Goal: Task Accomplishment & Management: Complete application form

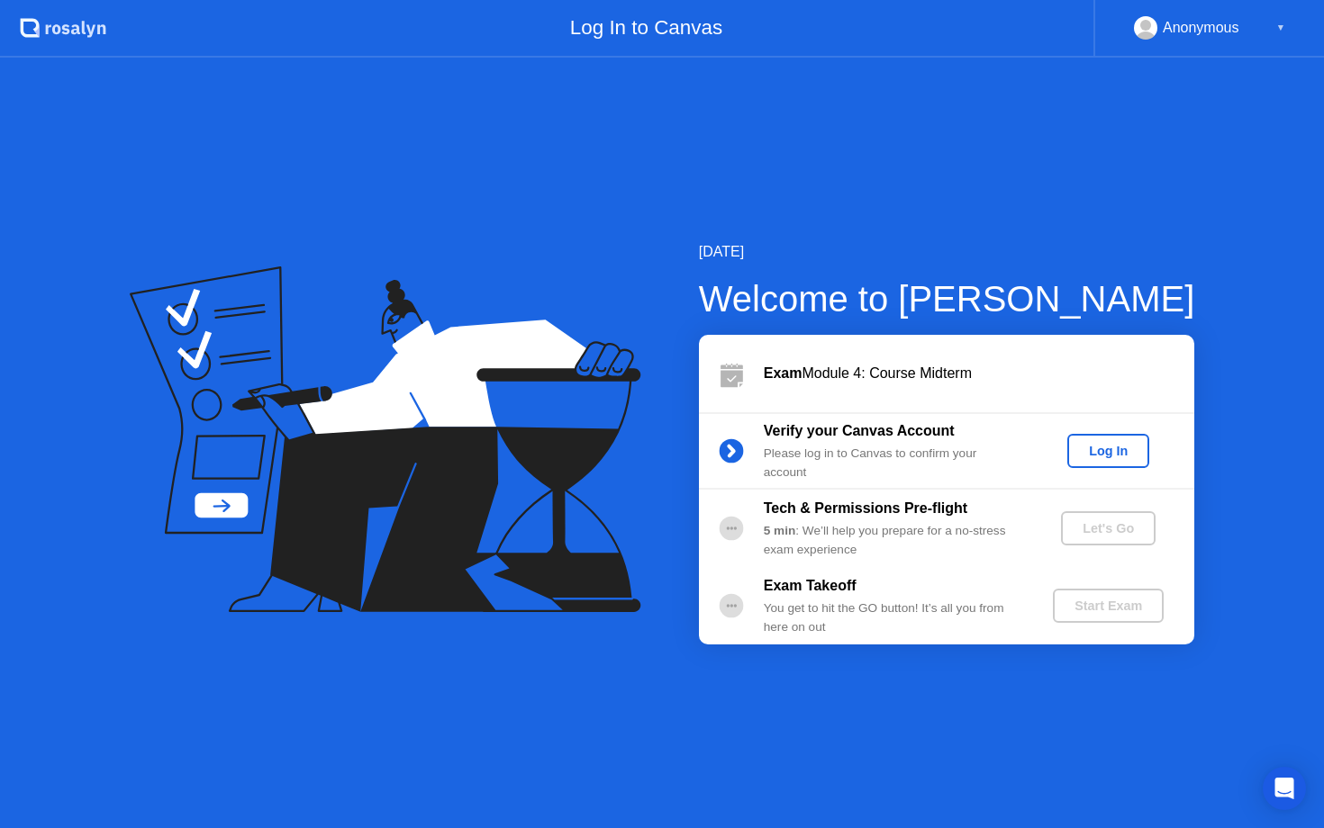
click at [1118, 451] on div "Log In" at bounding box center [1108, 451] width 68 height 14
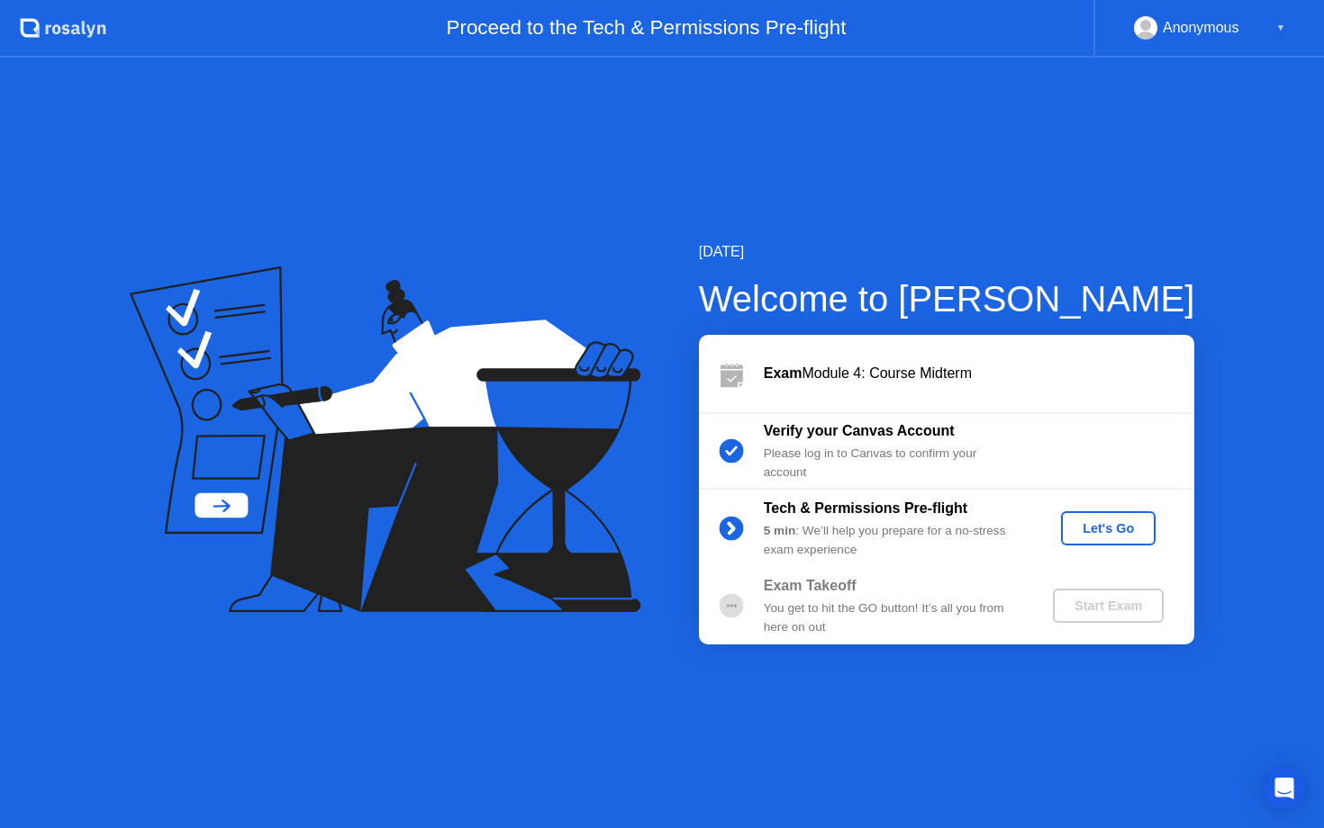
click at [1108, 536] on div "Let's Go" at bounding box center [1108, 528] width 80 height 14
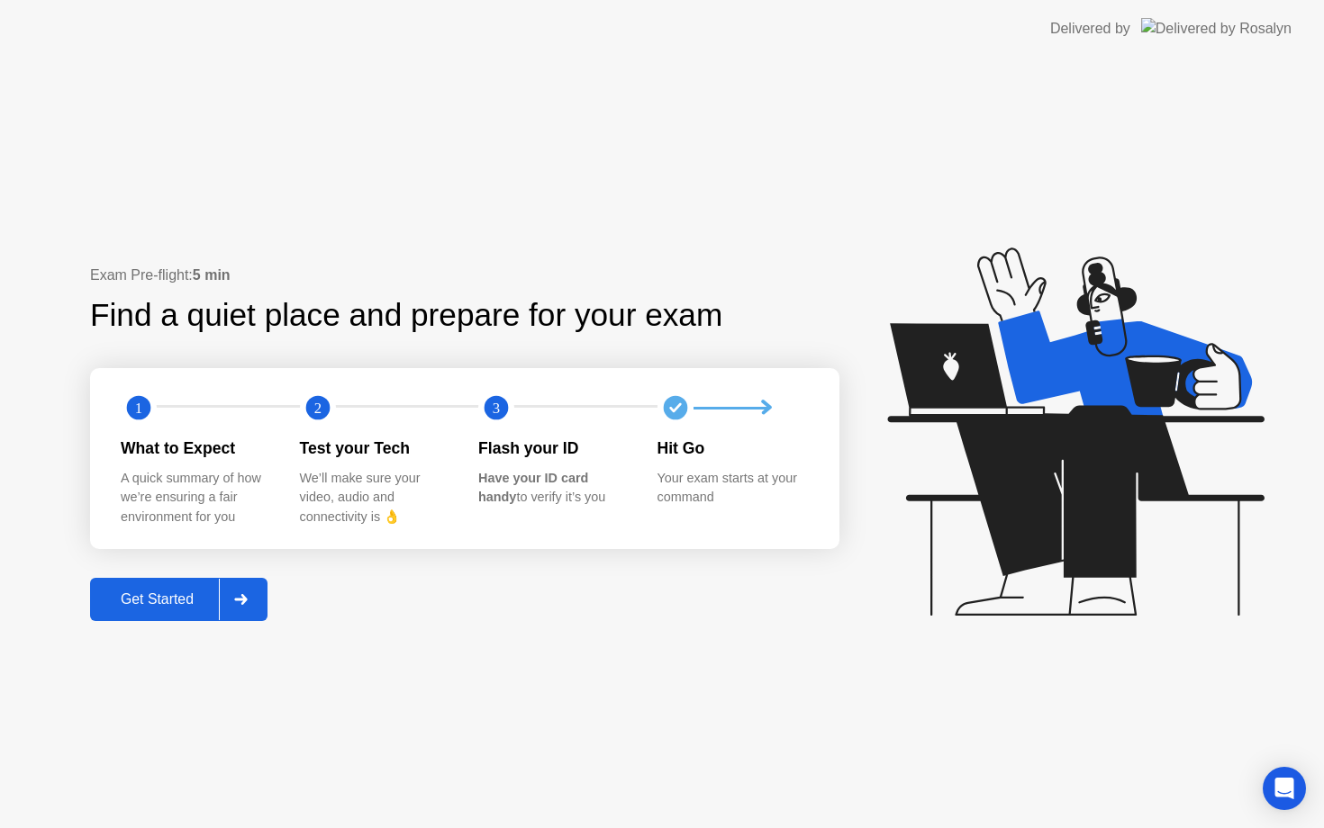
click at [259, 597] on div at bounding box center [240, 599] width 43 height 41
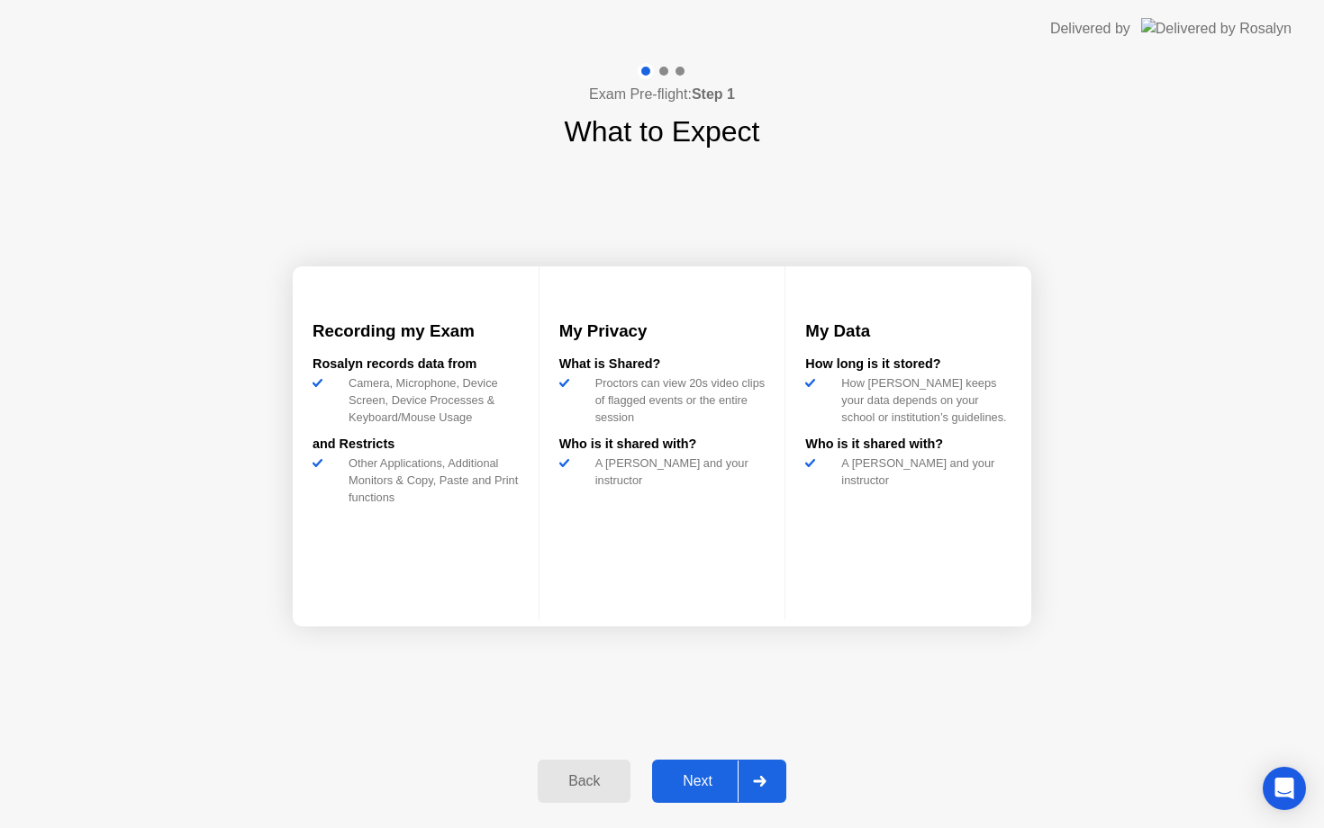
click at [702, 790] on div "Next" at bounding box center [697, 781] width 80 height 16
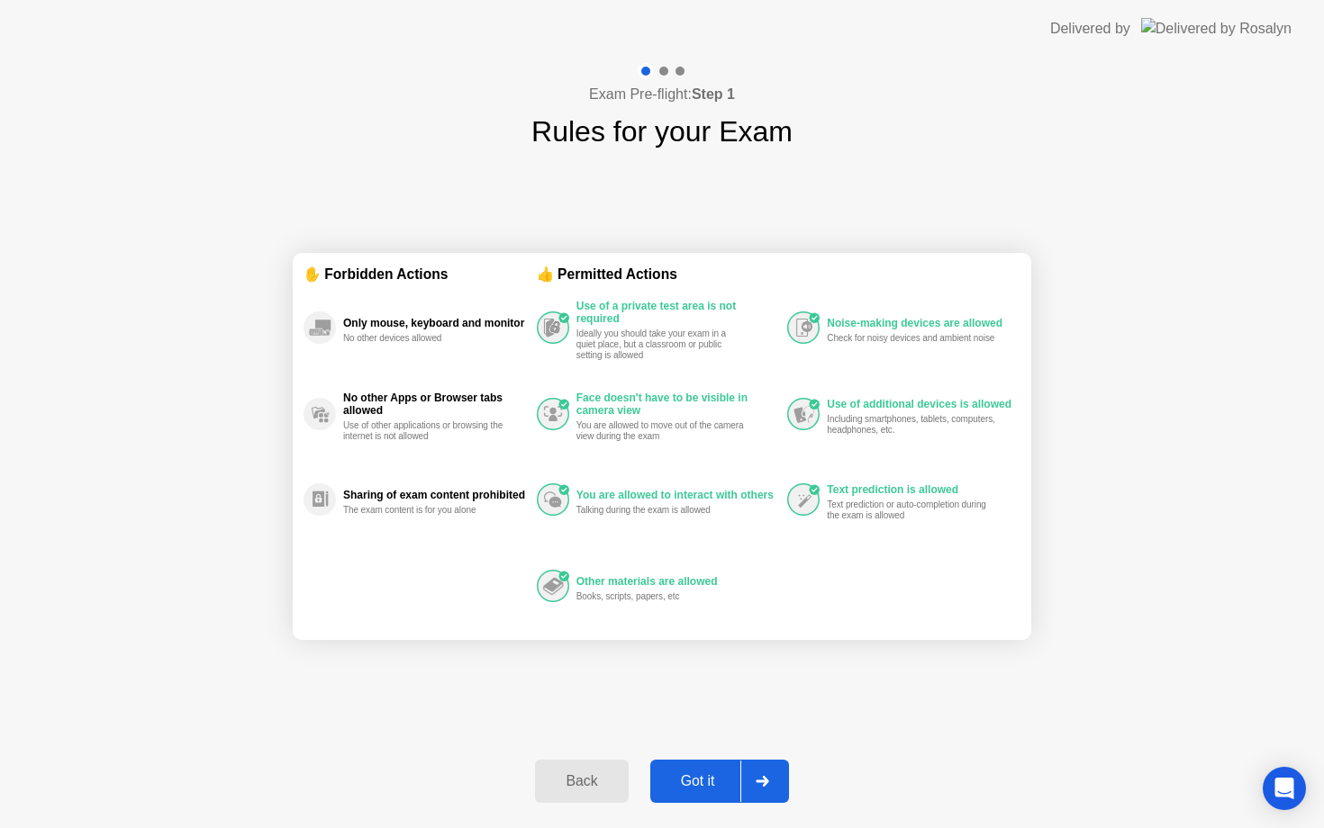
click at [957, 157] on div "✋ Forbidden Actions Only mouse, keyboard and monitor No other devices allowed N…" at bounding box center [662, 446] width 738 height 587
click at [774, 777] on div at bounding box center [761, 781] width 43 height 41
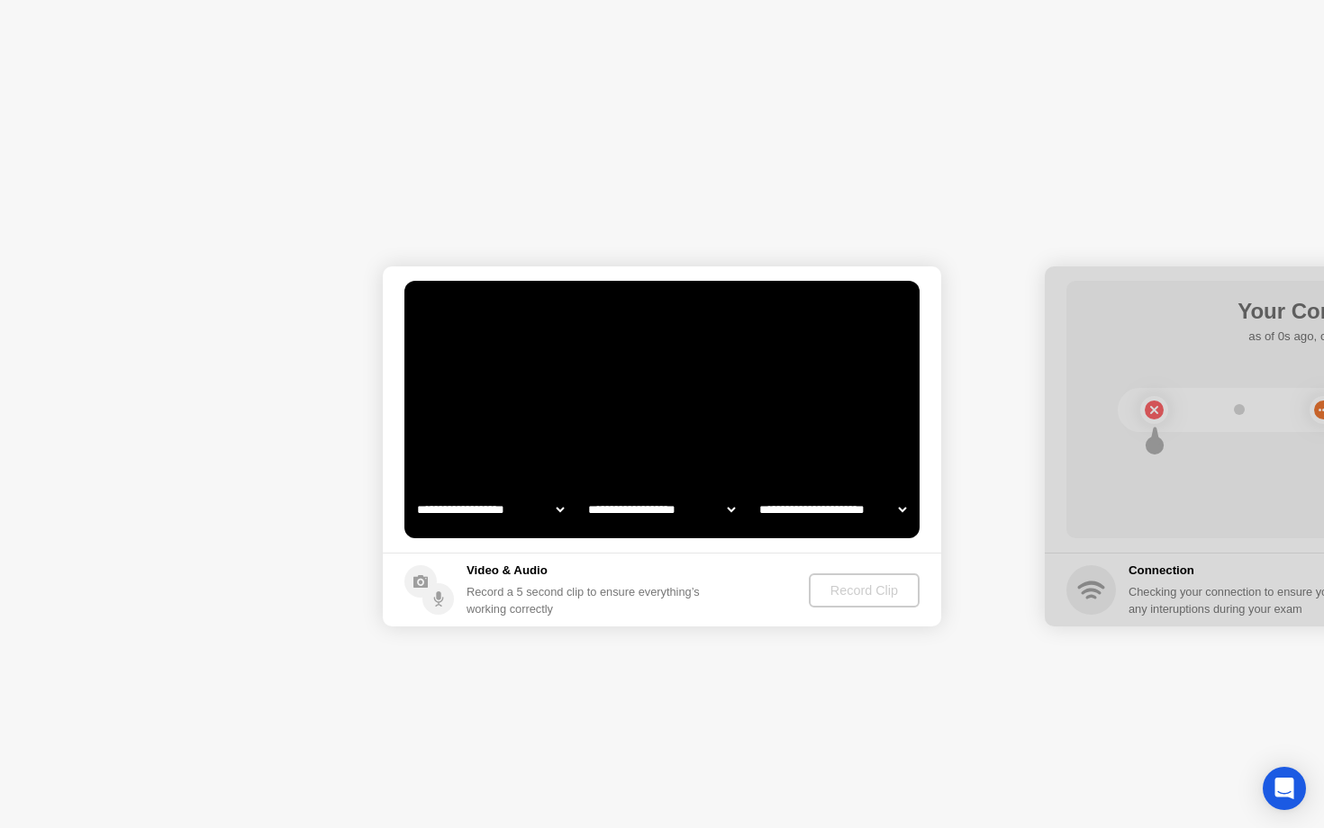
select select "**********"
select select "*******"
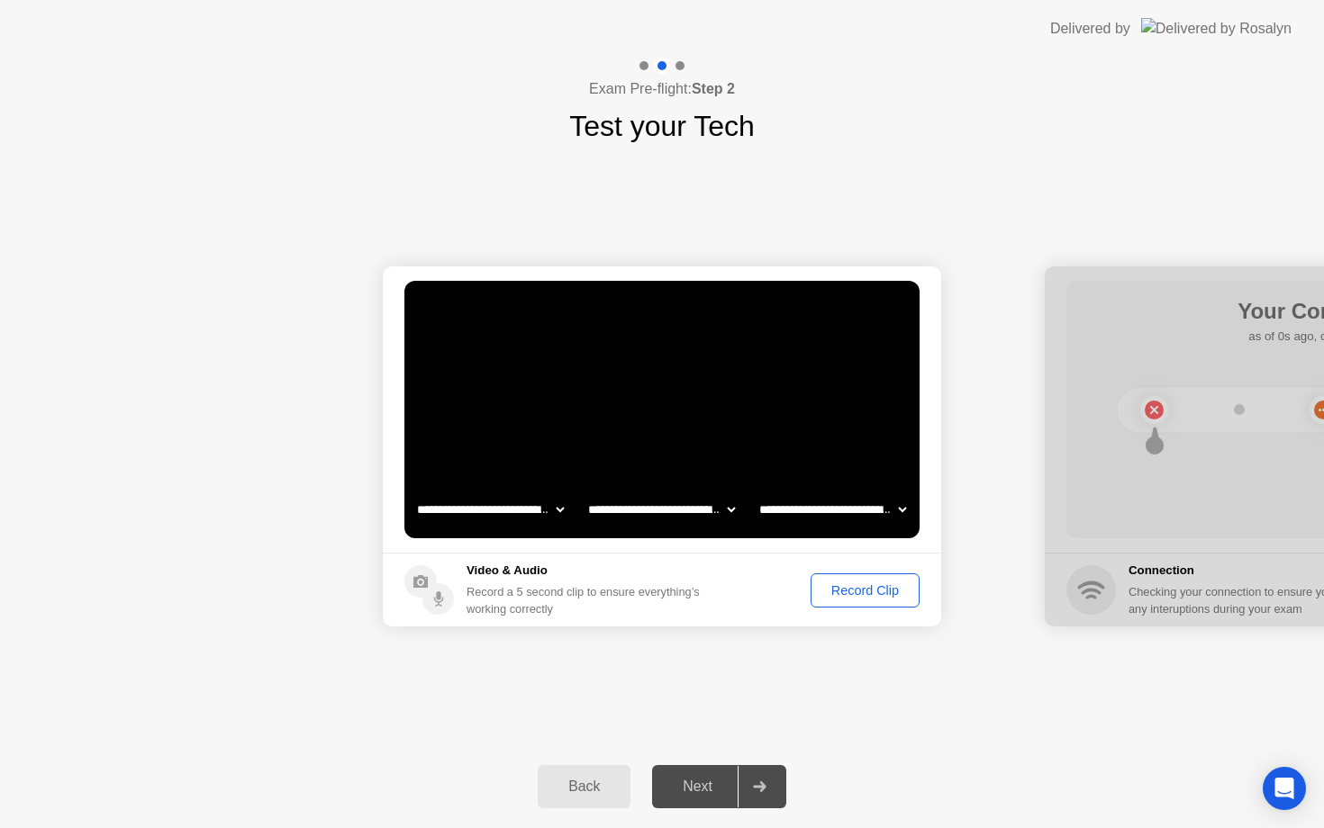
click at [884, 593] on div "Record Clip" at bounding box center [865, 590] width 96 height 14
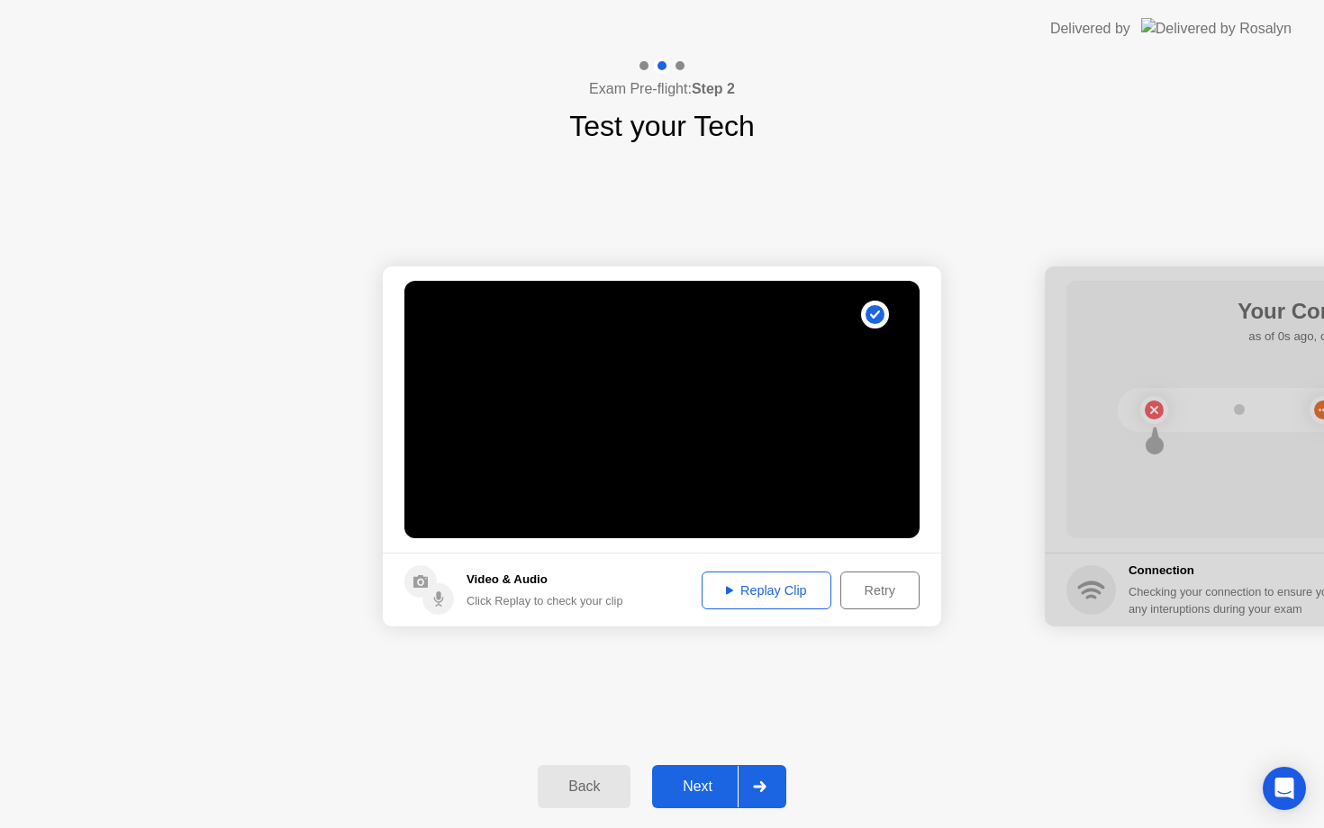
click at [769, 592] on div "Replay Clip" at bounding box center [766, 590] width 117 height 14
click at [865, 595] on div "Retry" at bounding box center [879, 590] width 67 height 14
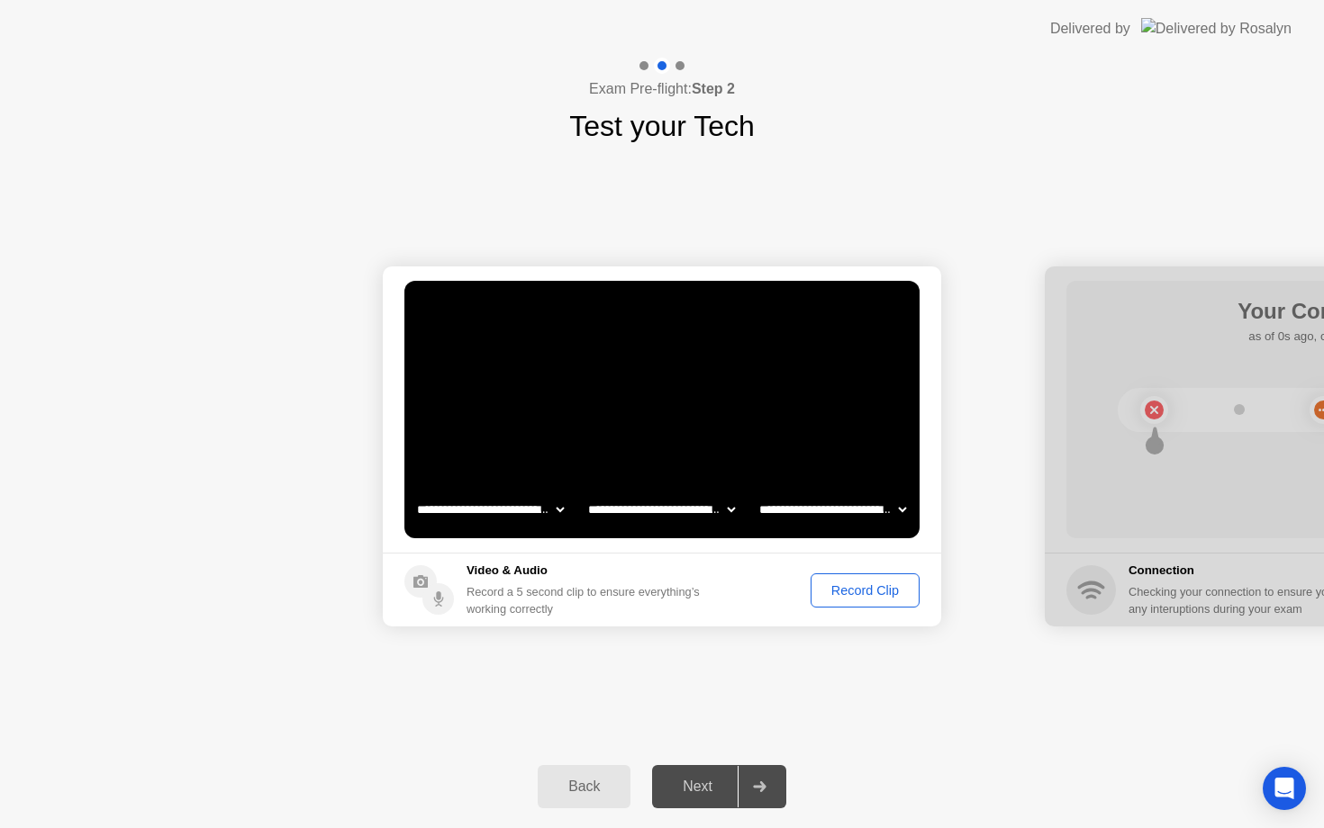
click at [861, 594] on div "Record Clip" at bounding box center [865, 590] width 96 height 14
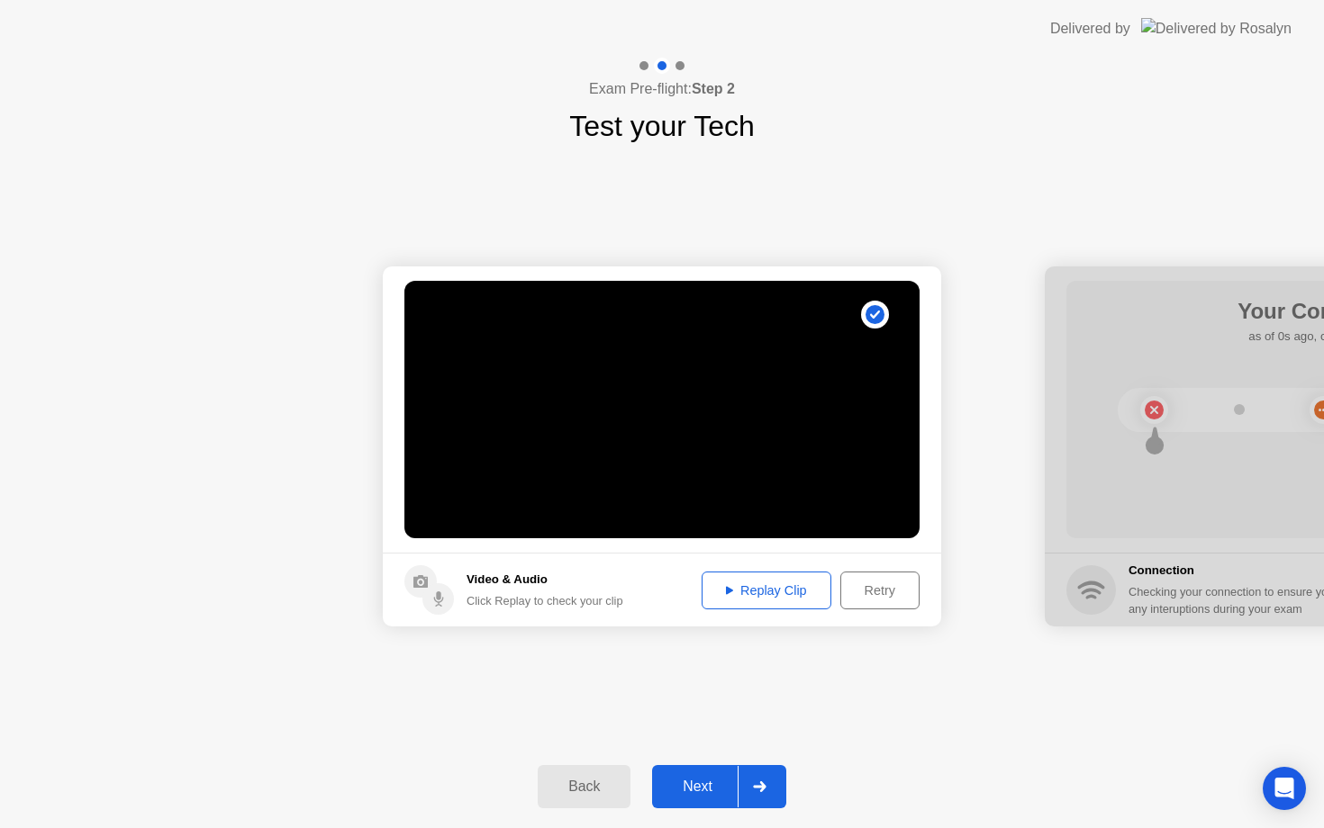
click at [783, 585] on div "Replay Clip" at bounding box center [766, 590] width 117 height 14
click at [751, 793] on div at bounding box center [758, 786] width 43 height 41
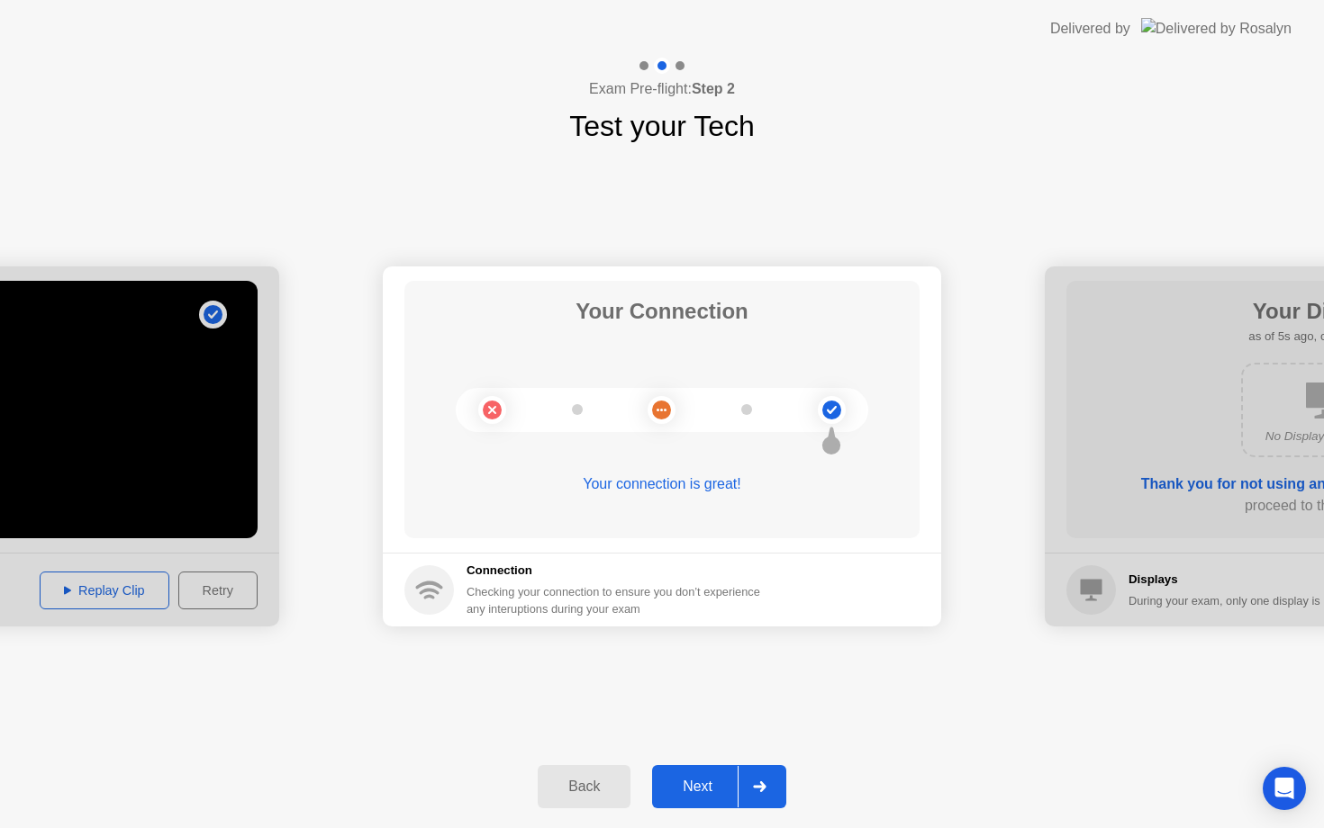
click at [745, 794] on div at bounding box center [758, 786] width 43 height 41
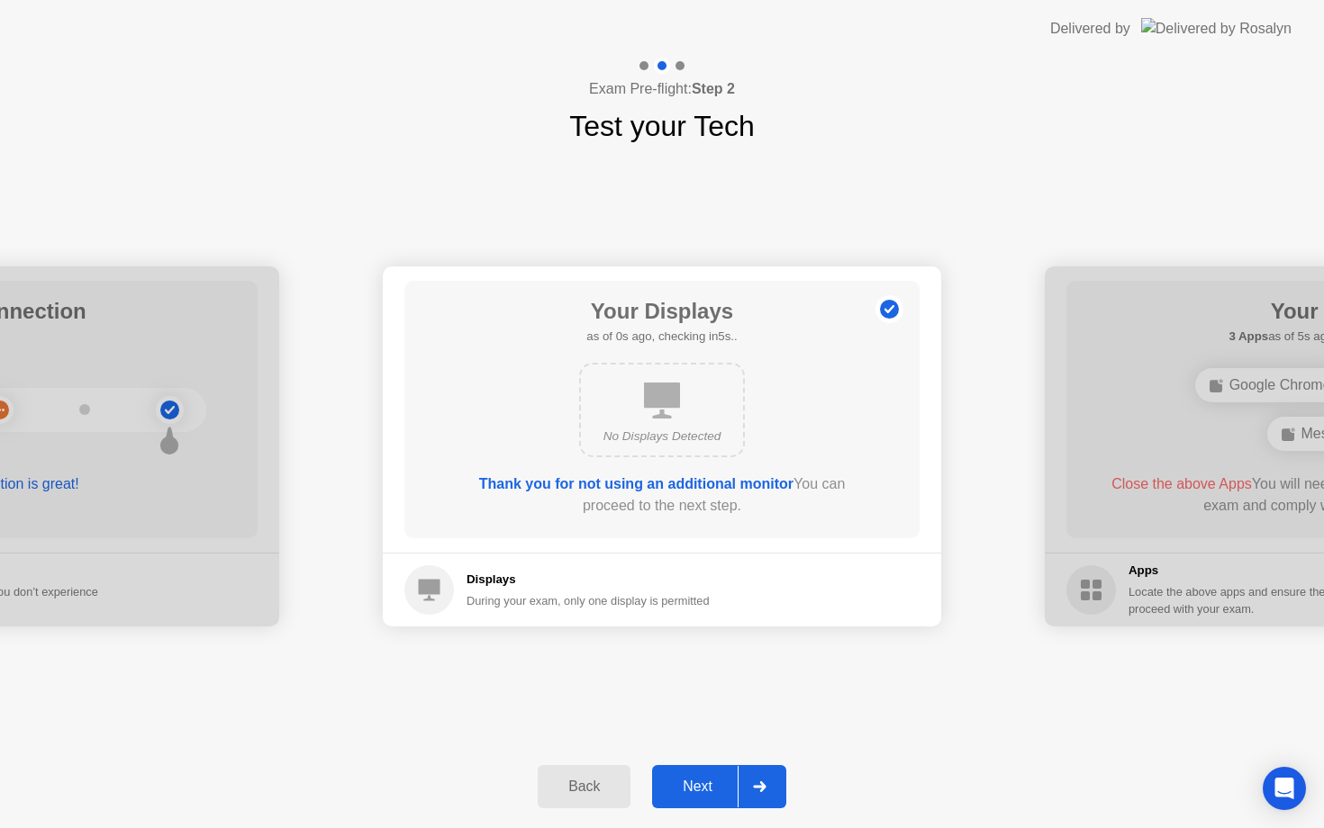
click at [762, 797] on div at bounding box center [758, 786] width 43 height 41
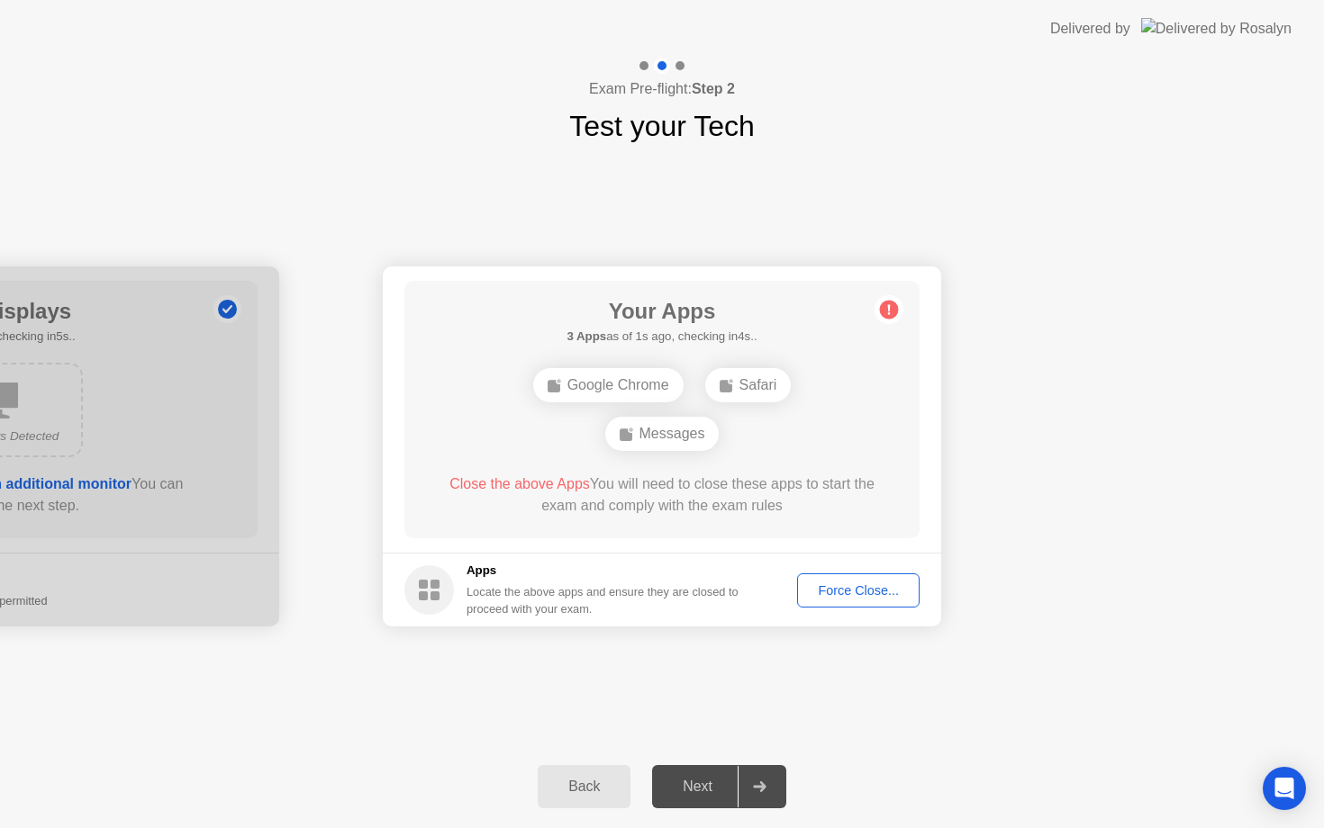
click at [831, 593] on div "Force Close..." at bounding box center [858, 590] width 110 height 14
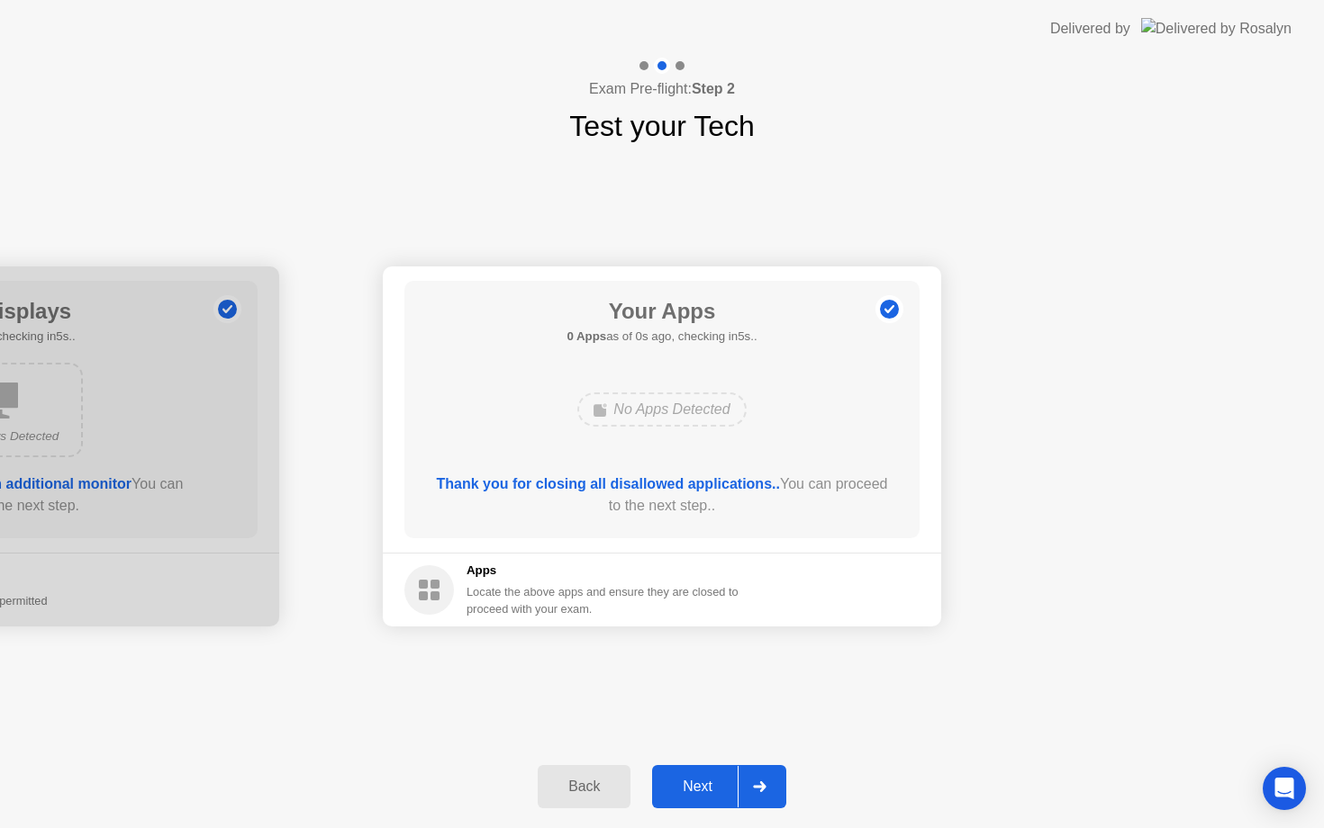
click at [754, 794] on div at bounding box center [758, 786] width 43 height 41
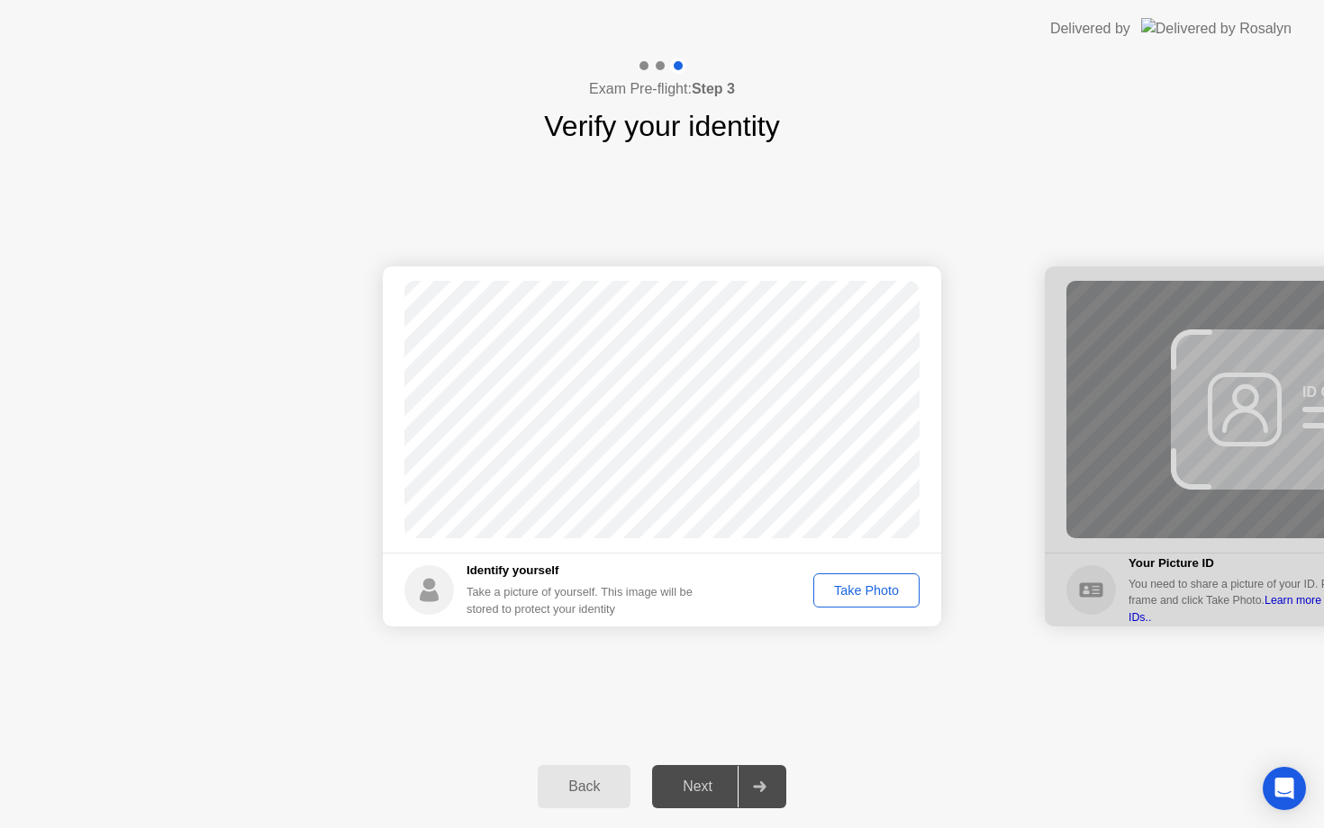
click at [877, 592] on div "Take Photo" at bounding box center [866, 590] width 94 height 14
click at [771, 786] on div at bounding box center [758, 786] width 43 height 41
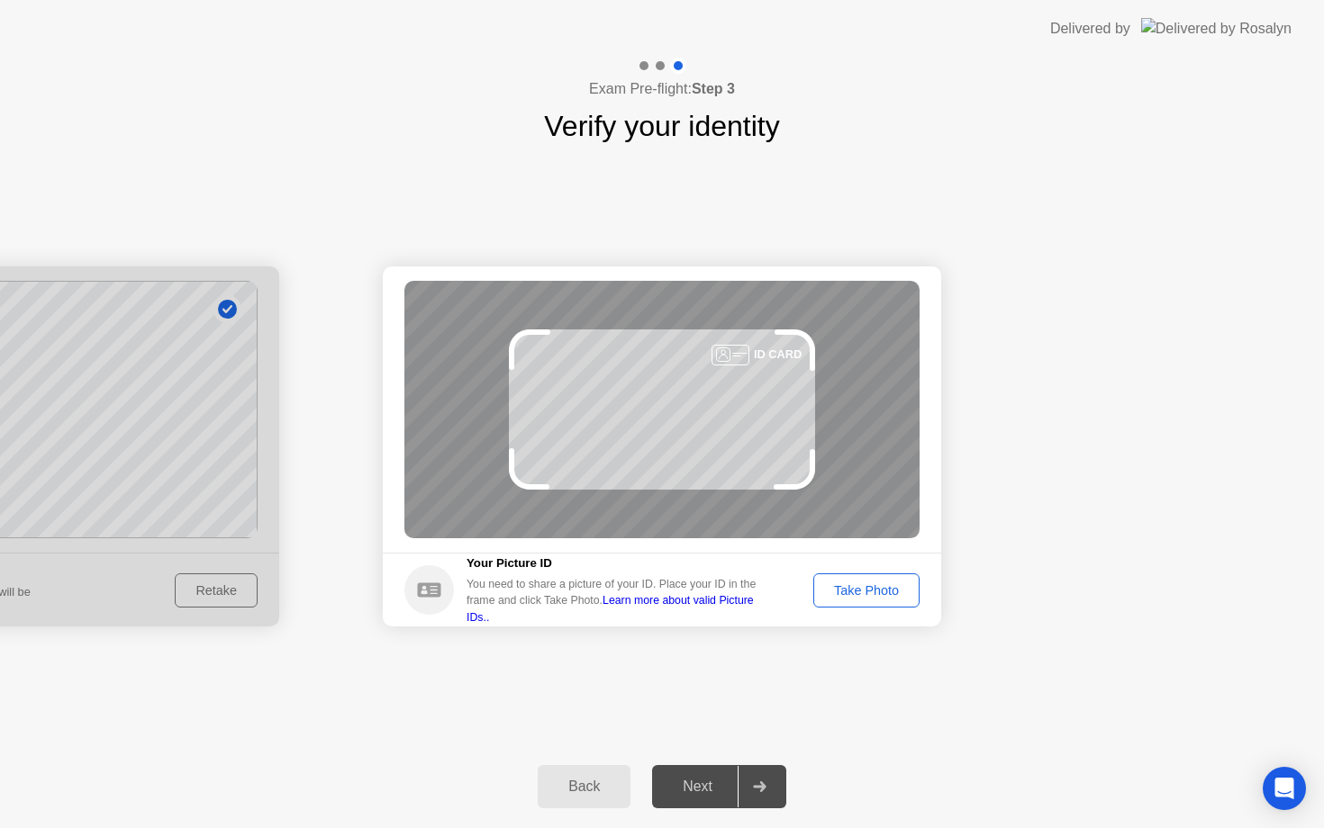
click at [870, 593] on div "Take Photo" at bounding box center [866, 590] width 94 height 14
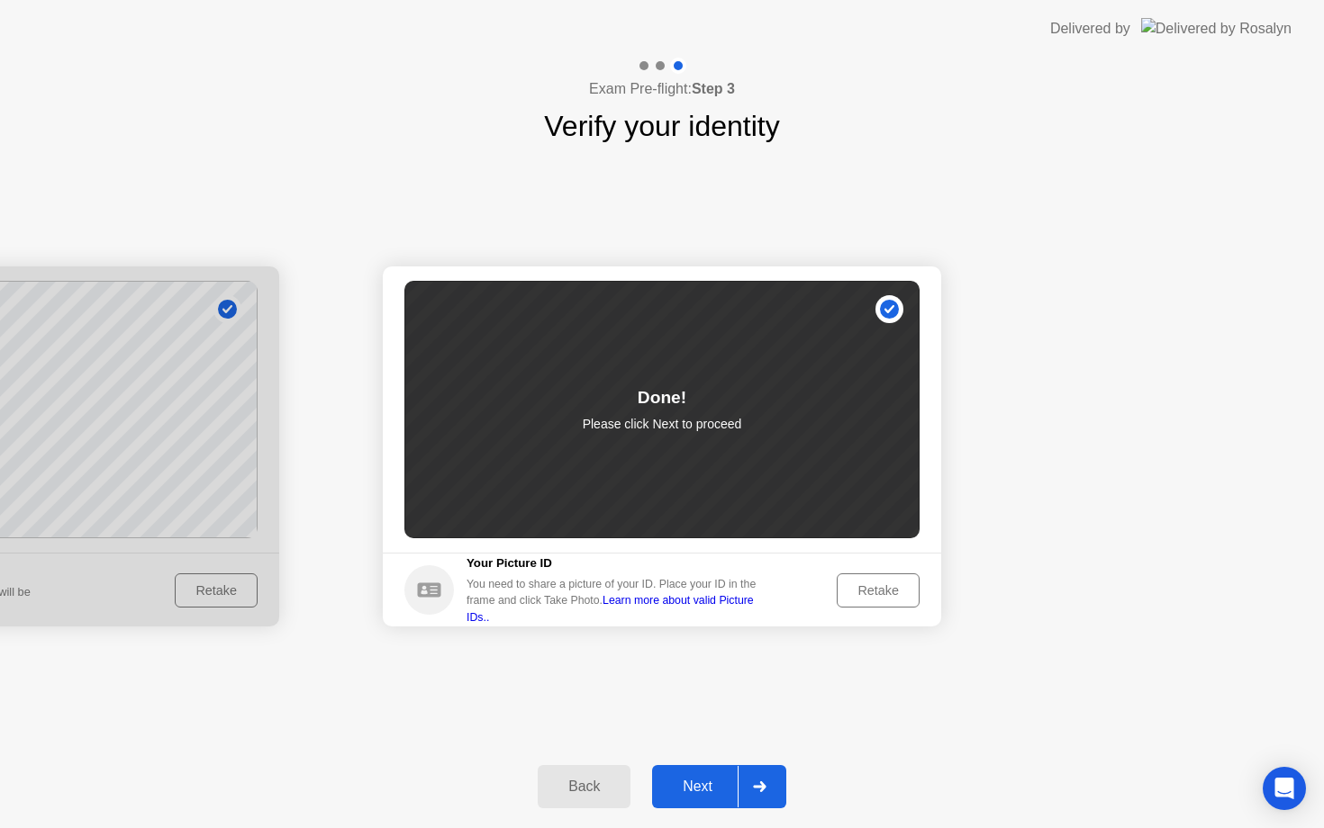
click at [713, 775] on button "Next" at bounding box center [719, 786] width 134 height 43
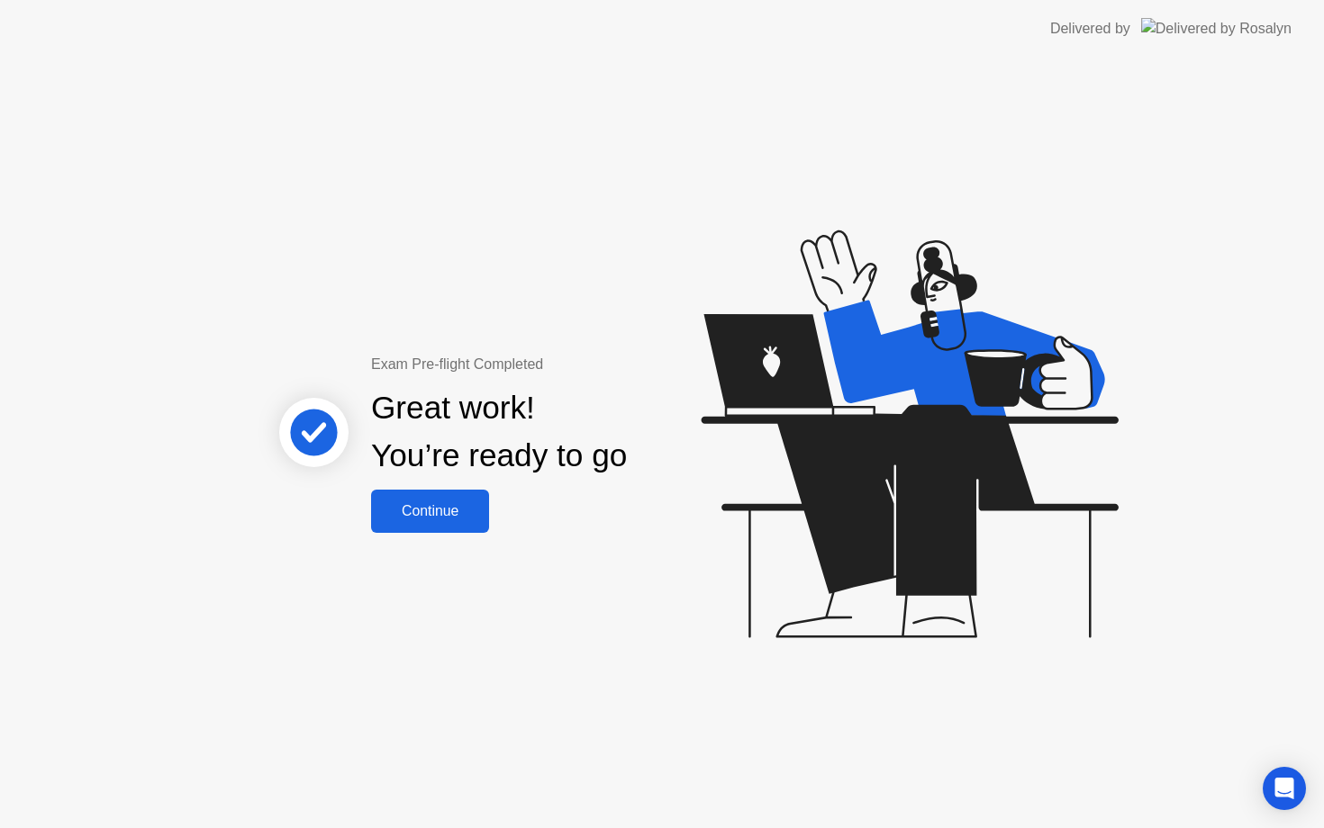
click at [455, 508] on div "Continue" at bounding box center [429, 511] width 107 height 16
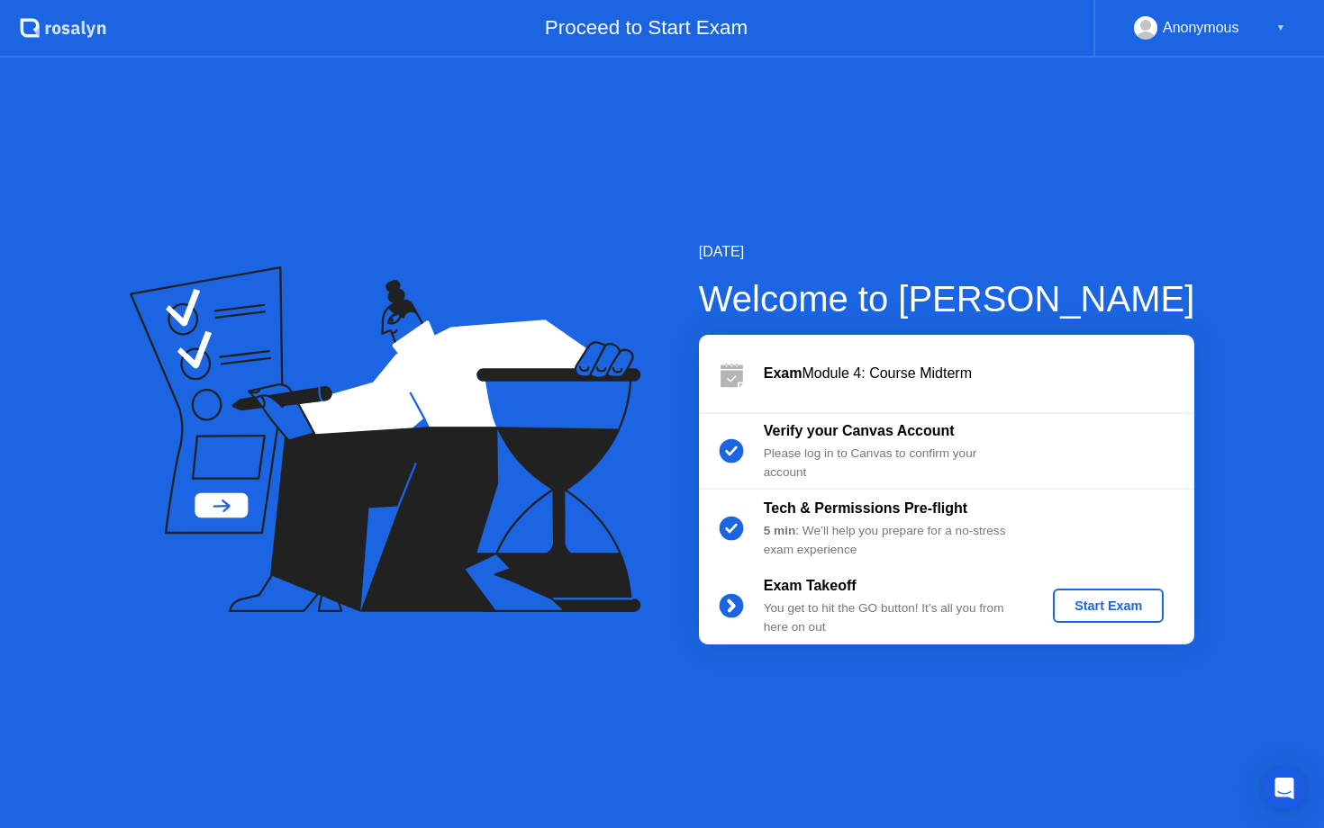
click at [1093, 603] on div "Start Exam" at bounding box center [1108, 606] width 96 height 14
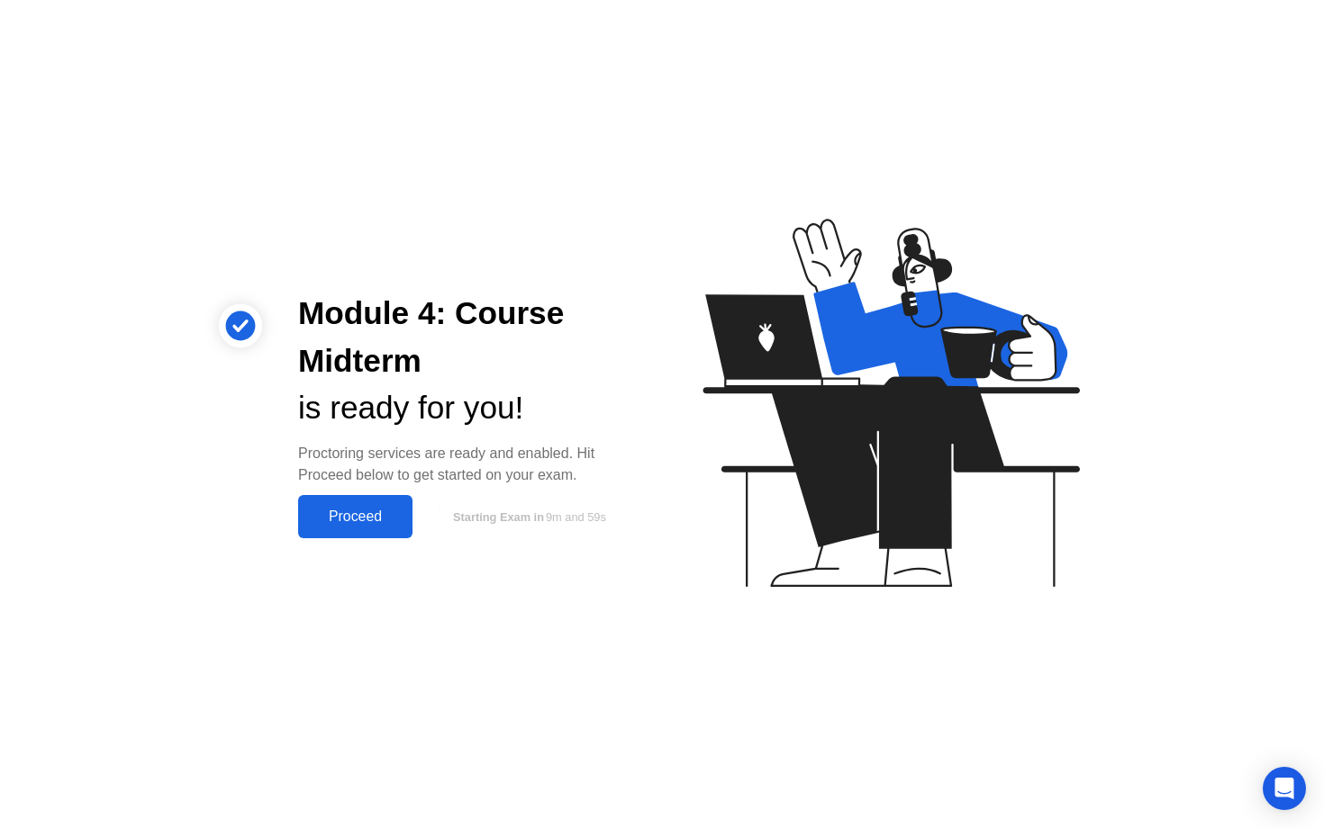
click at [382, 505] on button "Proceed" at bounding box center [355, 516] width 114 height 43
